Goal: Task Accomplishment & Management: Use online tool/utility

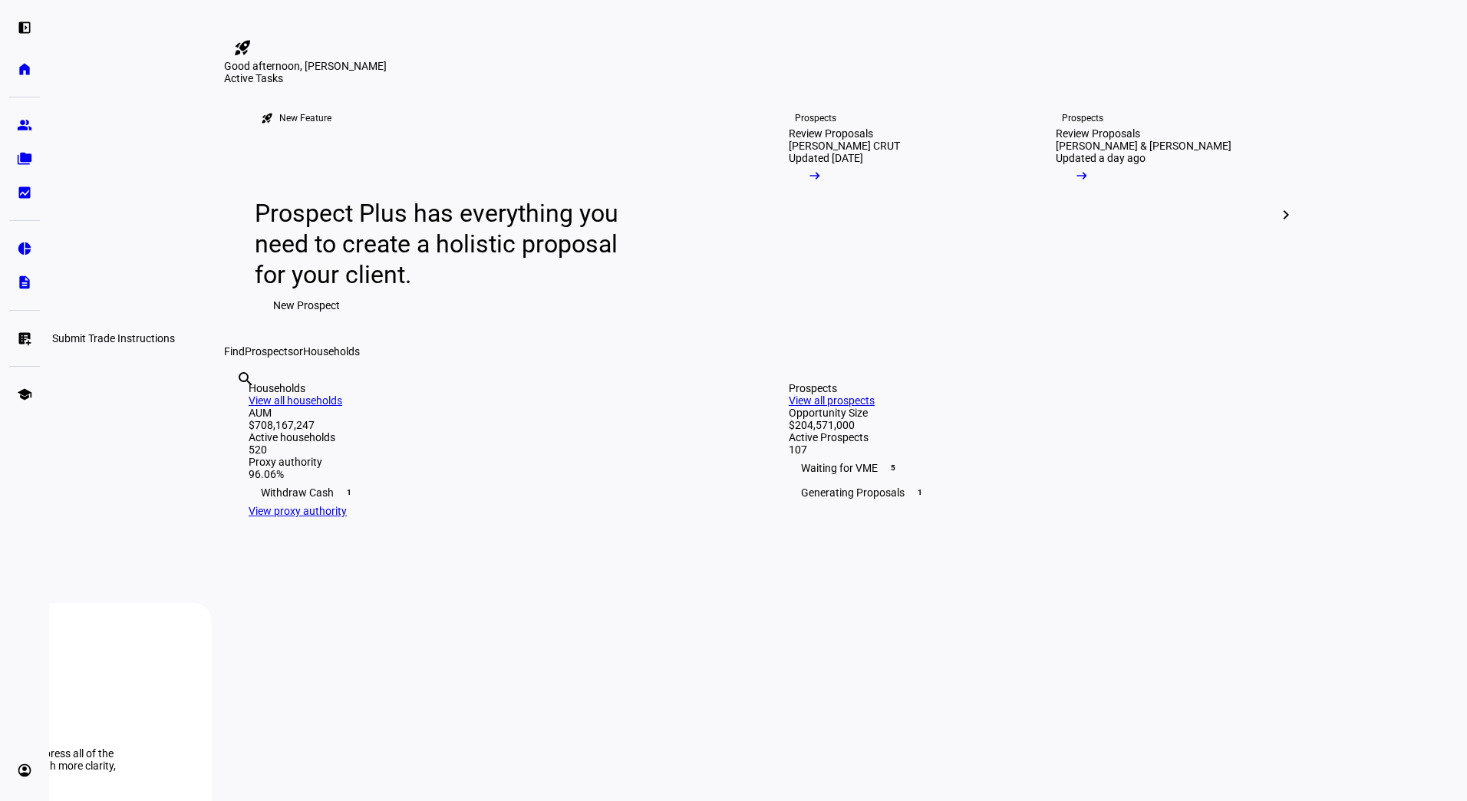
click at [29, 334] on eth-mat-symbol "list_alt_add" at bounding box center [24, 338] width 15 height 15
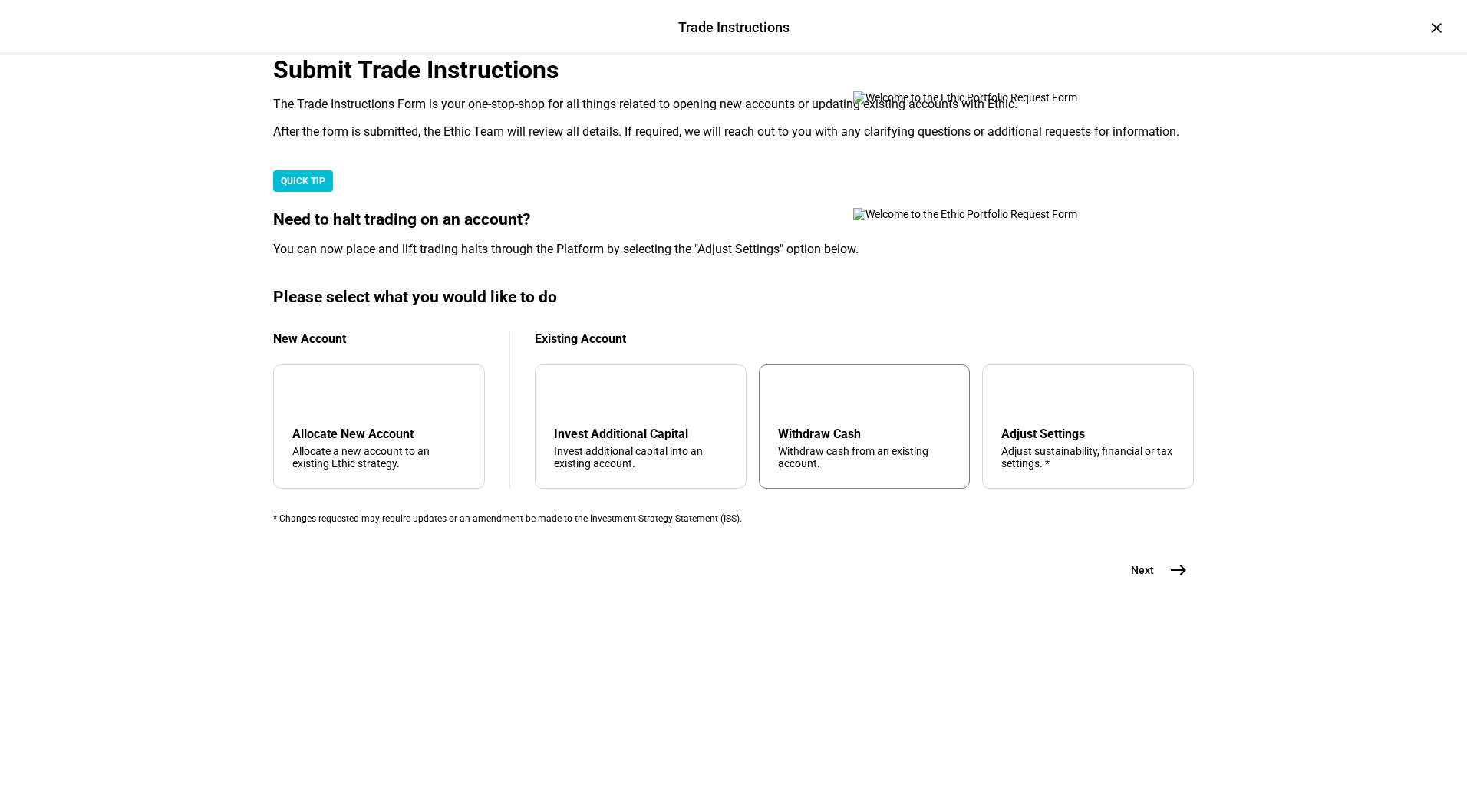
click at [803, 489] on div "arrow_upward Withdraw Cash Withdraw cash from an existing account." at bounding box center [865, 426] width 212 height 124
click at [1173, 579] on mat-icon "east" at bounding box center [1178, 570] width 18 height 18
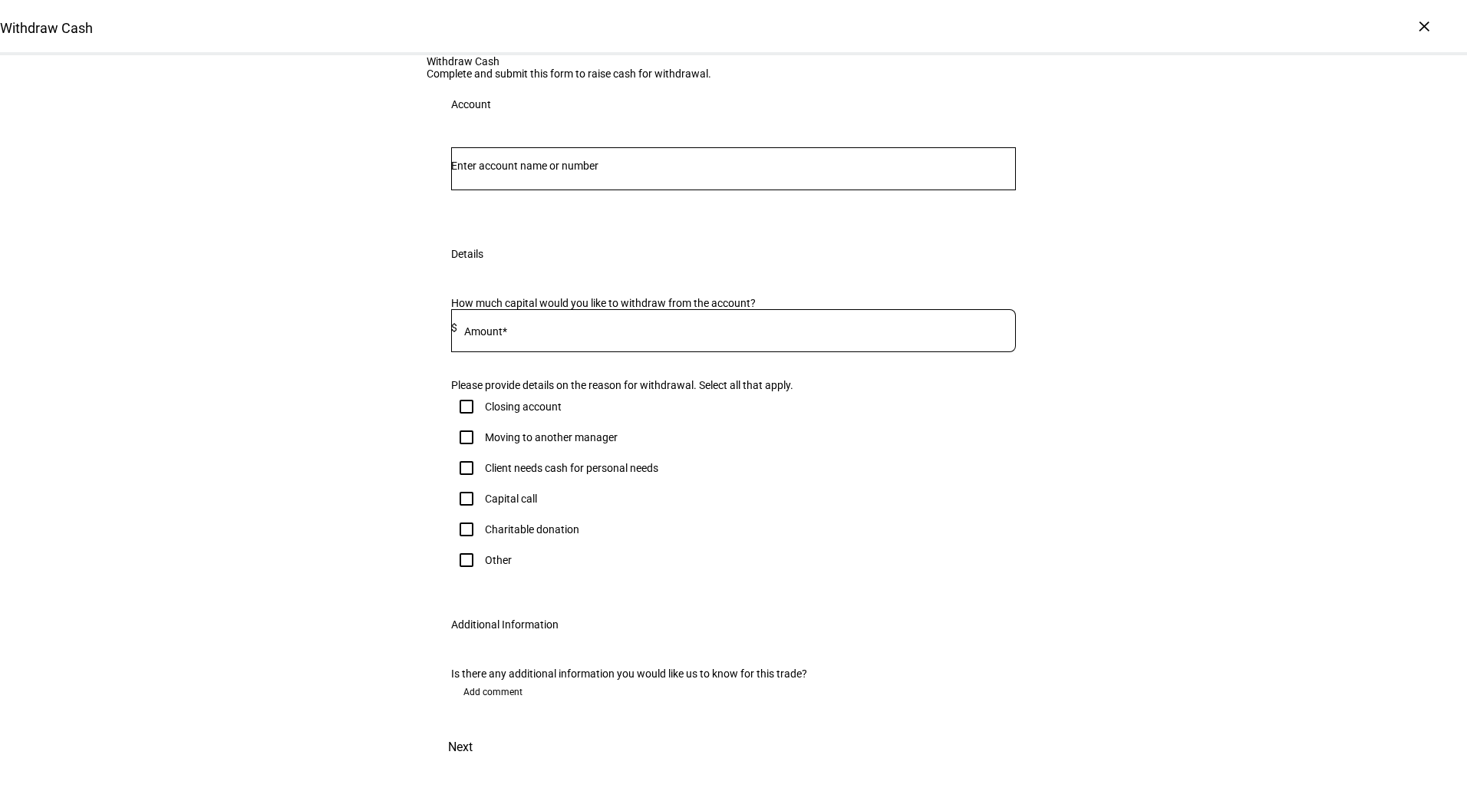
click at [776, 172] on input "Number" at bounding box center [733, 166] width 565 height 12
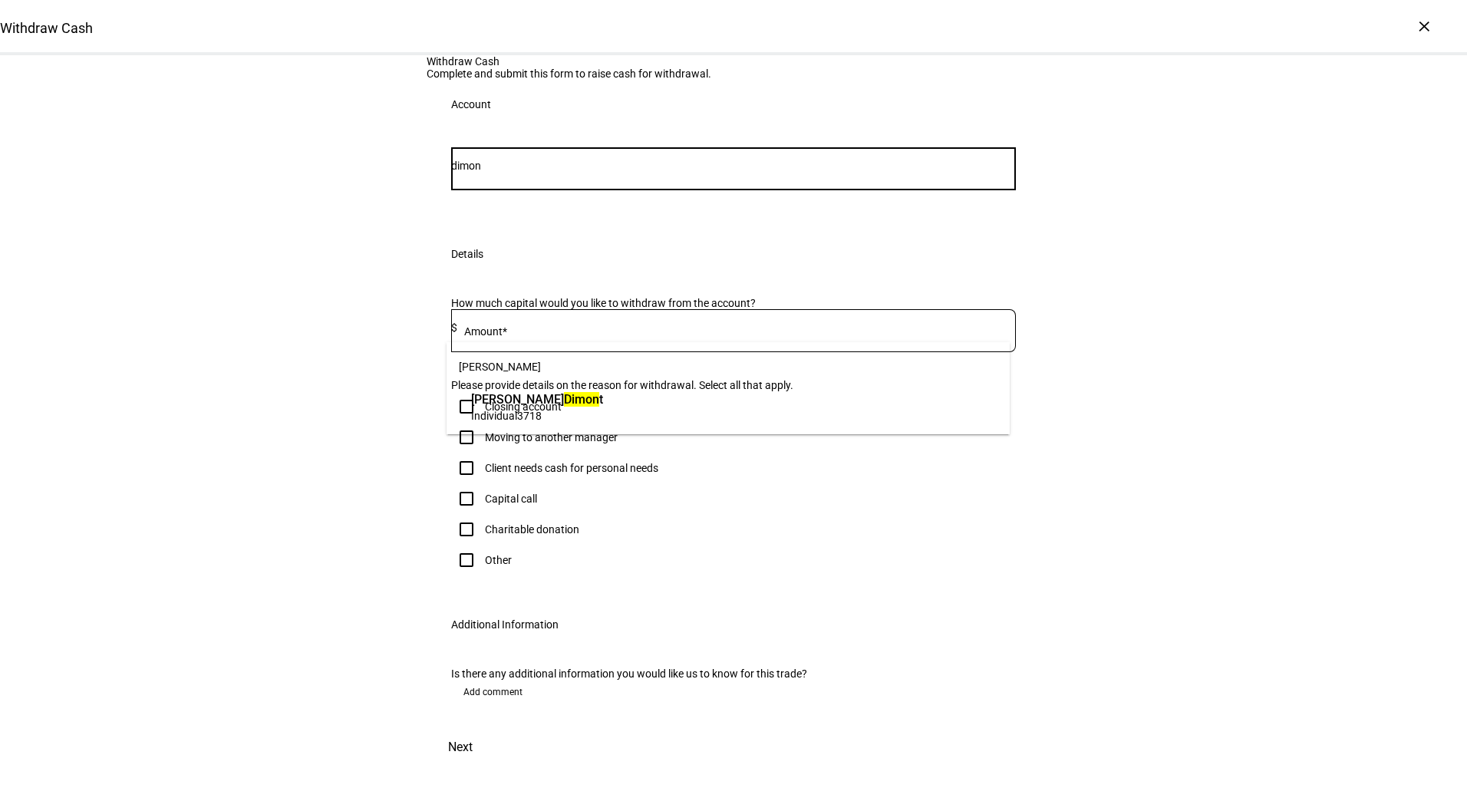
type input "dimon"
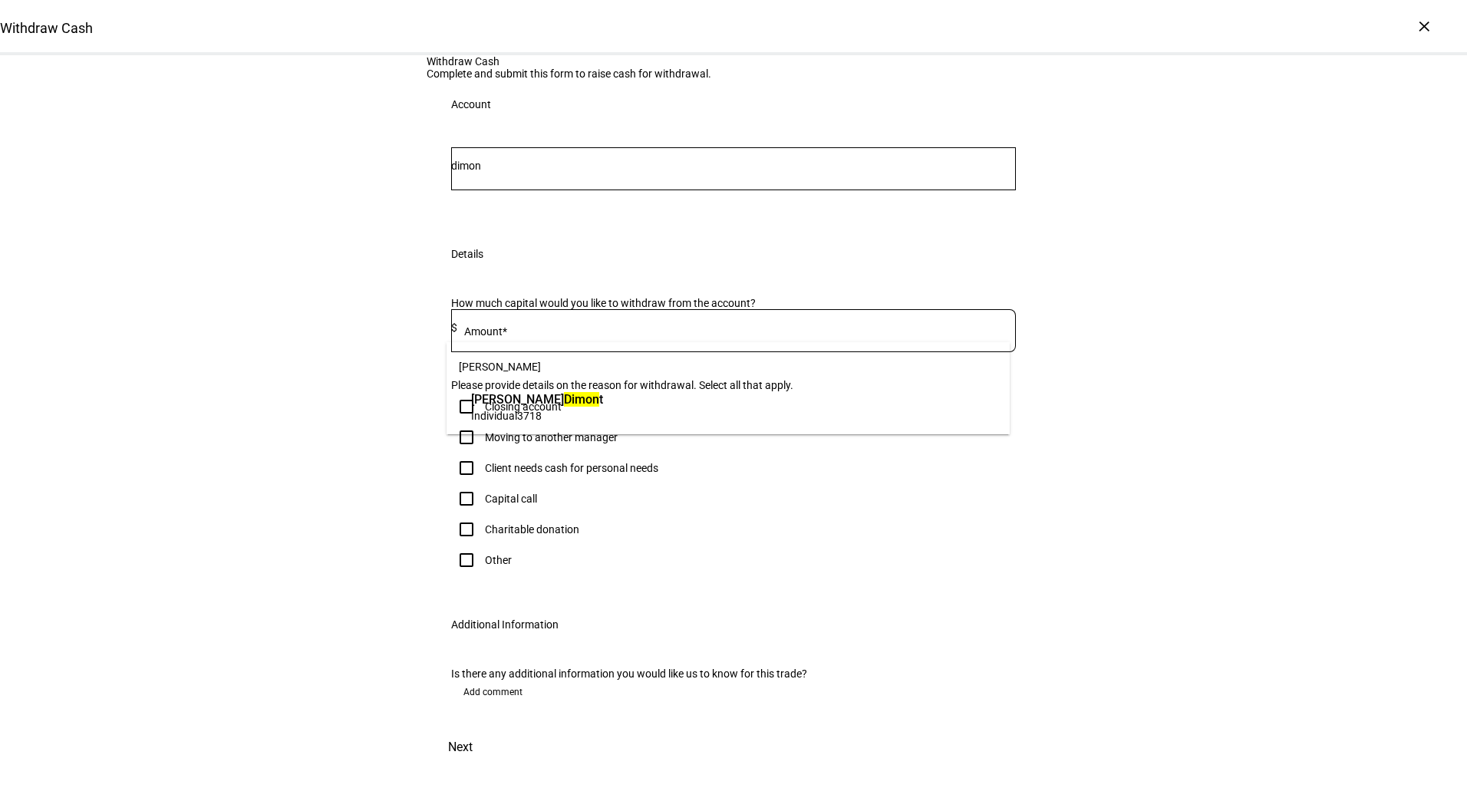
click at [724, 384] on span "[PERSON_NAME]" at bounding box center [727, 366] width 563 height 37
click at [603, 405] on span "[PERSON_NAME] t" at bounding box center [537, 399] width 132 height 18
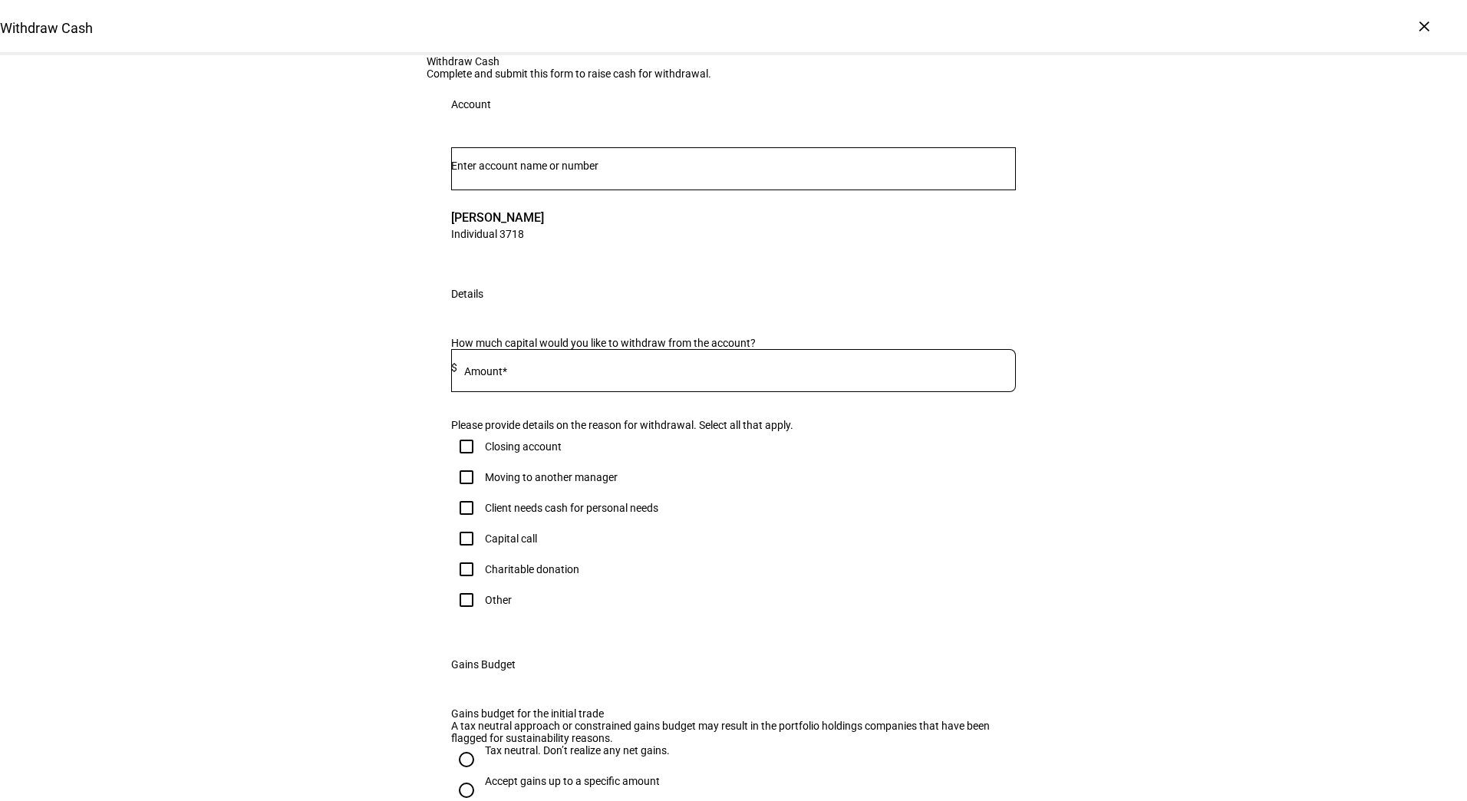
click at [623, 374] on input at bounding box center [736, 367] width 558 height 12
type input "20,000"
click at [563, 514] on div "Client needs cash for personal needs" at bounding box center [571, 508] width 173 height 12
click at [482, 523] on input "Client needs cash for personal needs" at bounding box center [466, 507] width 31 height 31
checkbox input "true"
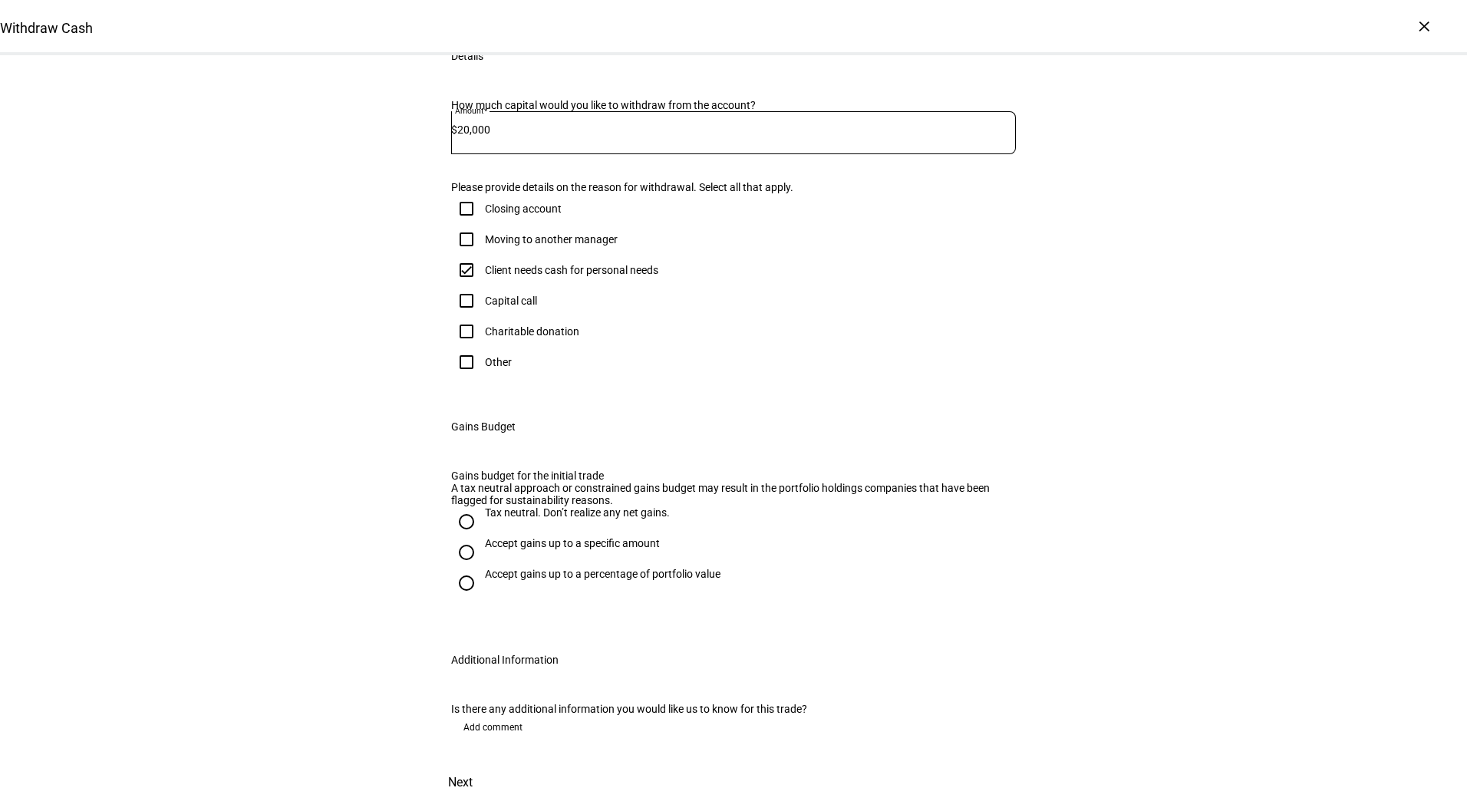
scroll to position [589, 0]
click at [489, 537] on div "Accept gains up to a specific amount" at bounding box center [572, 543] width 175 height 12
click at [482, 537] on input "Accept gains up to a specific amount" at bounding box center [466, 552] width 31 height 31
radio input "true"
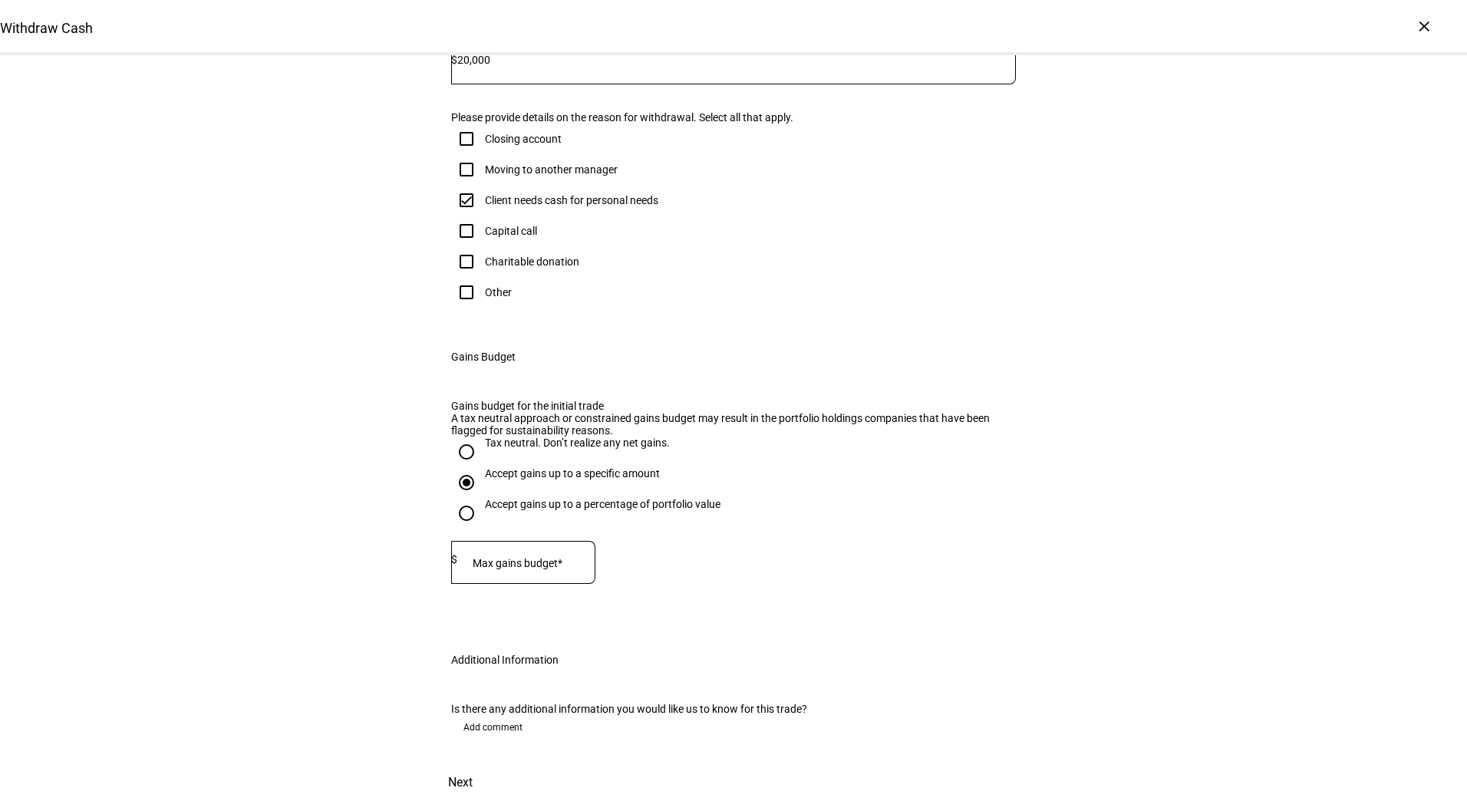
click at [507, 557] on mat-label "Max gains budget*" at bounding box center [517, 563] width 90 height 12
type input "9,000"
click at [472, 764] on span "Next" at bounding box center [460, 782] width 25 height 37
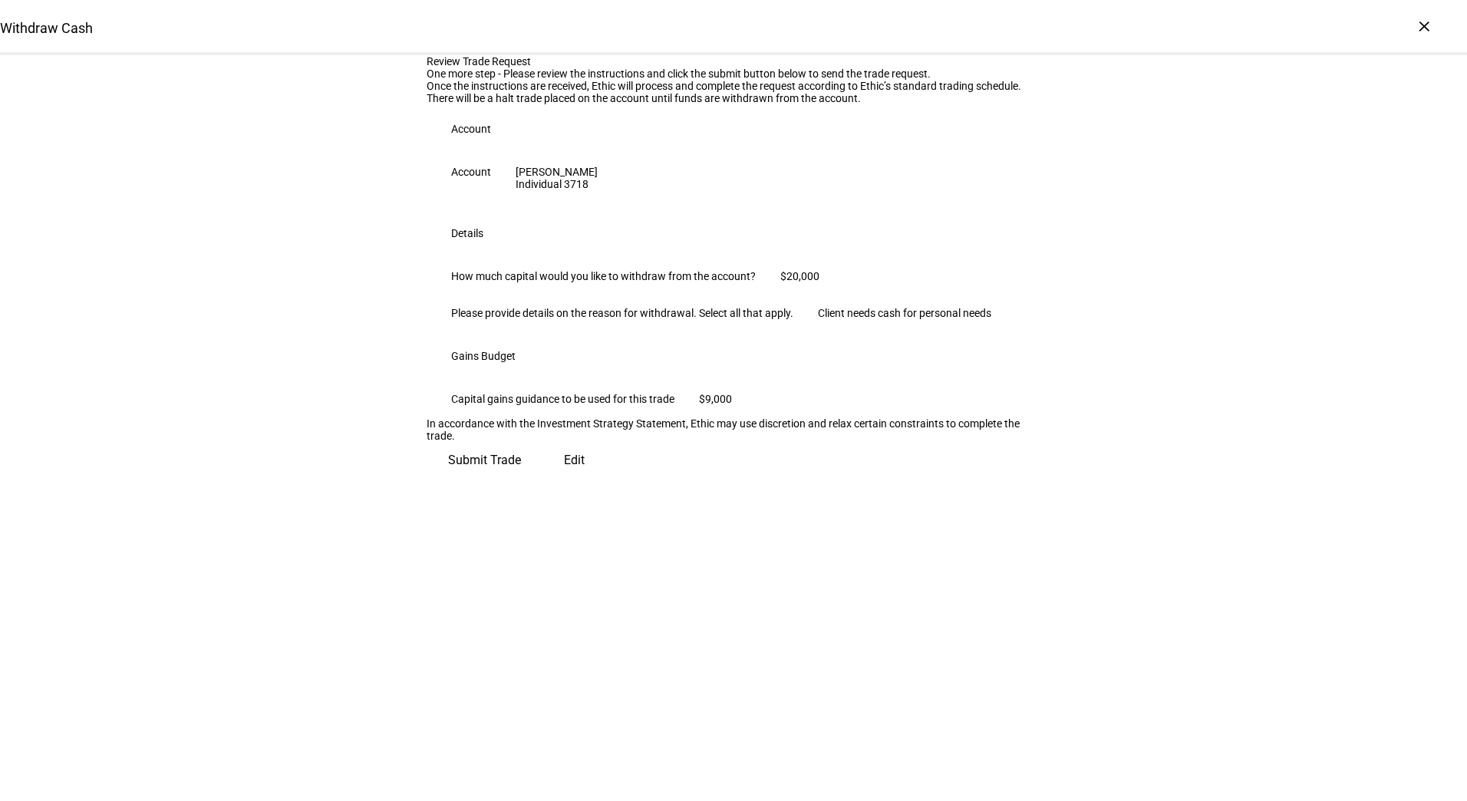
scroll to position [0, 0]
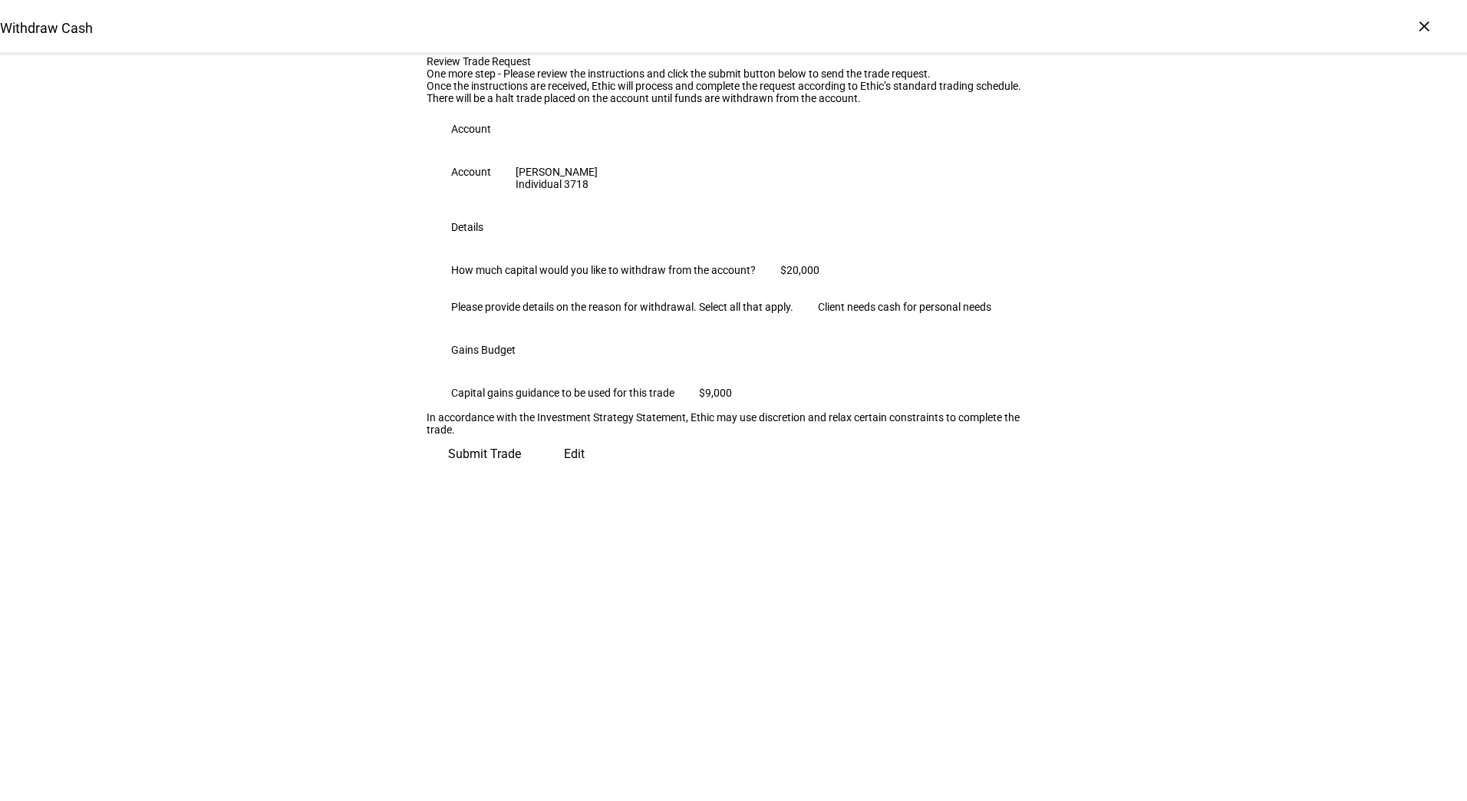
click at [521, 472] on span "Submit Trade" at bounding box center [484, 454] width 73 height 37
